Goal: Navigation & Orientation: Find specific page/section

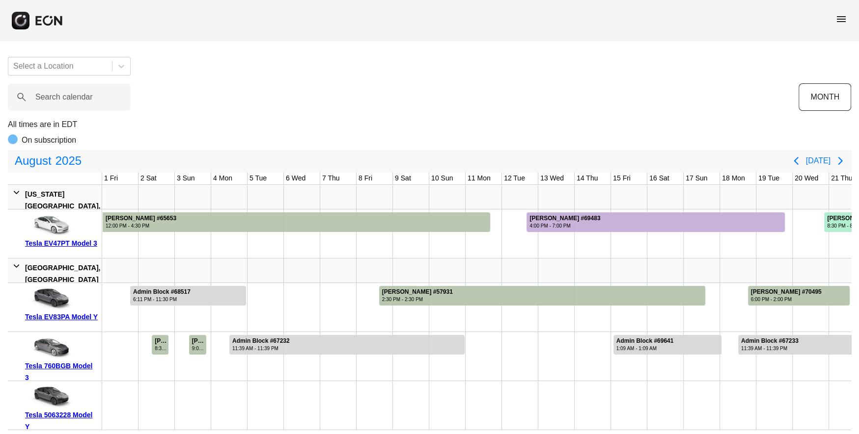
scroll to position [0, 283]
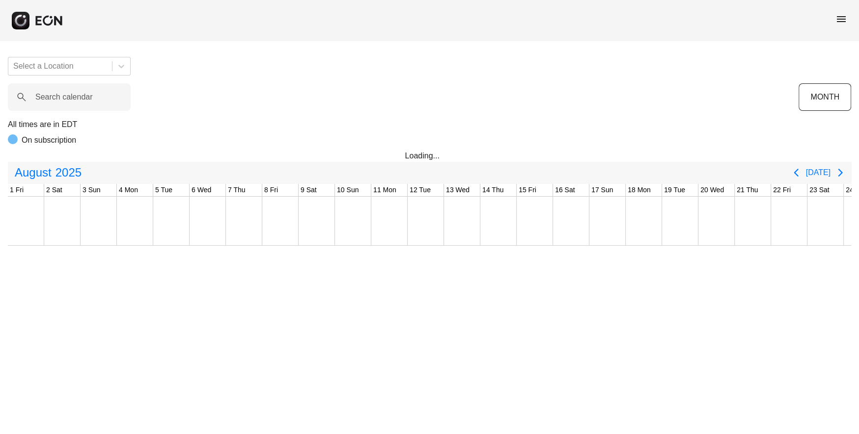
scroll to position [0, 283]
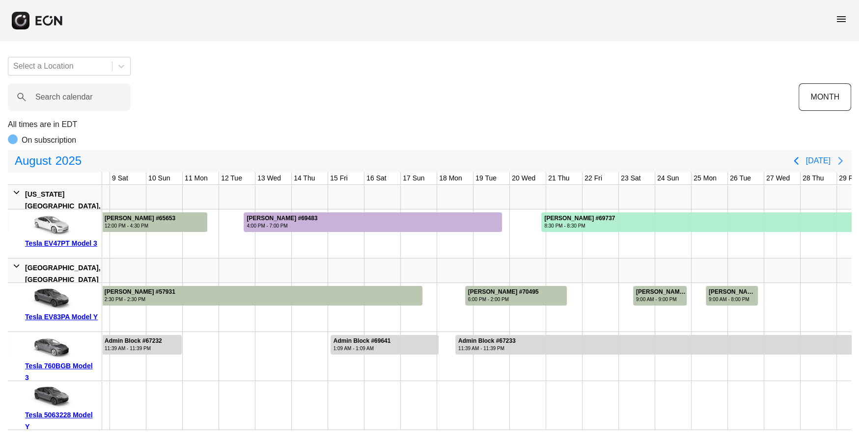
click at [837, 164] on icon "Next page" at bounding box center [840, 161] width 12 height 12
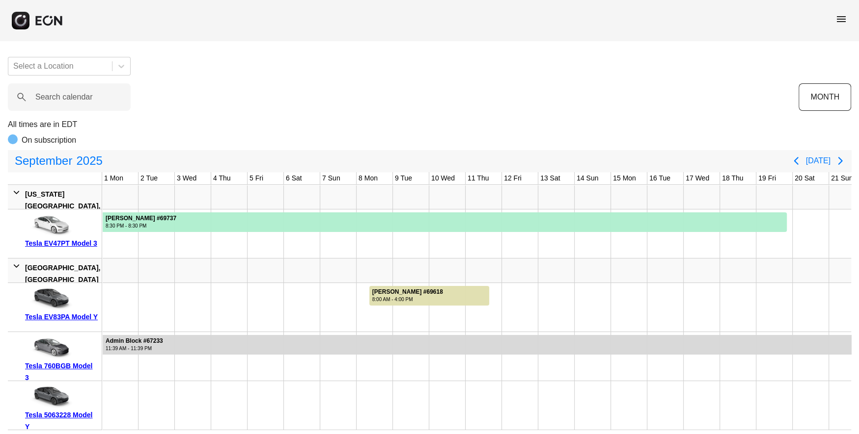
scroll to position [0, 0]
